Goal: Navigation & Orientation: Find specific page/section

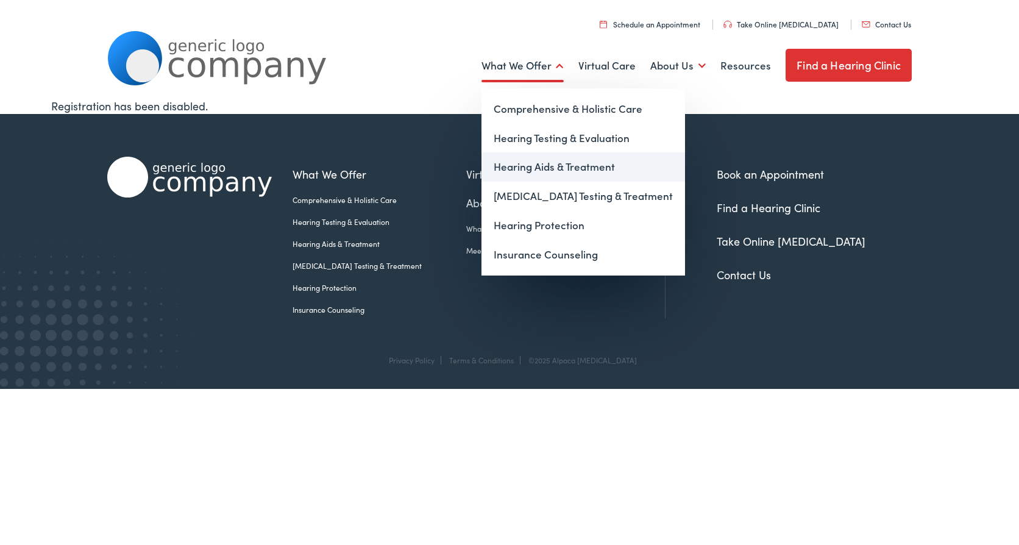
click at [533, 167] on link "Hearing Aids & Treatment" at bounding box center [583, 166] width 204 height 29
